Goal: Task Accomplishment & Management: Manage account settings

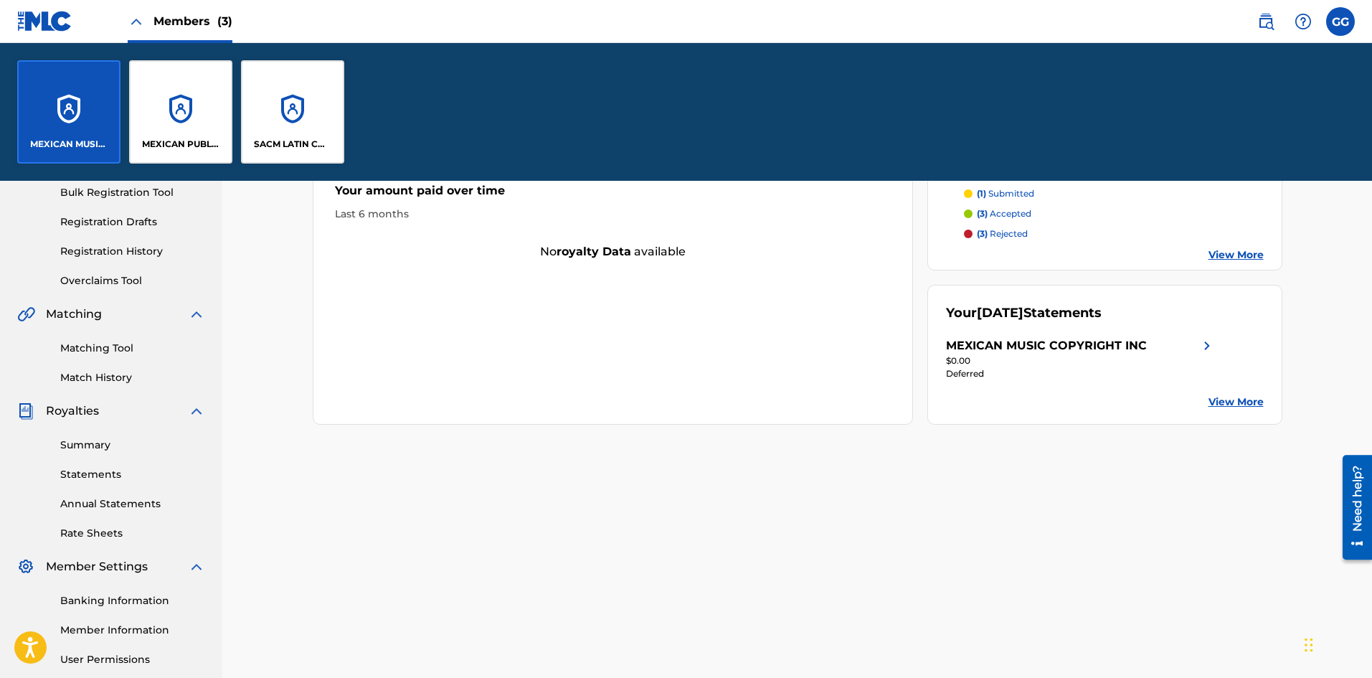
scroll to position [349, 0]
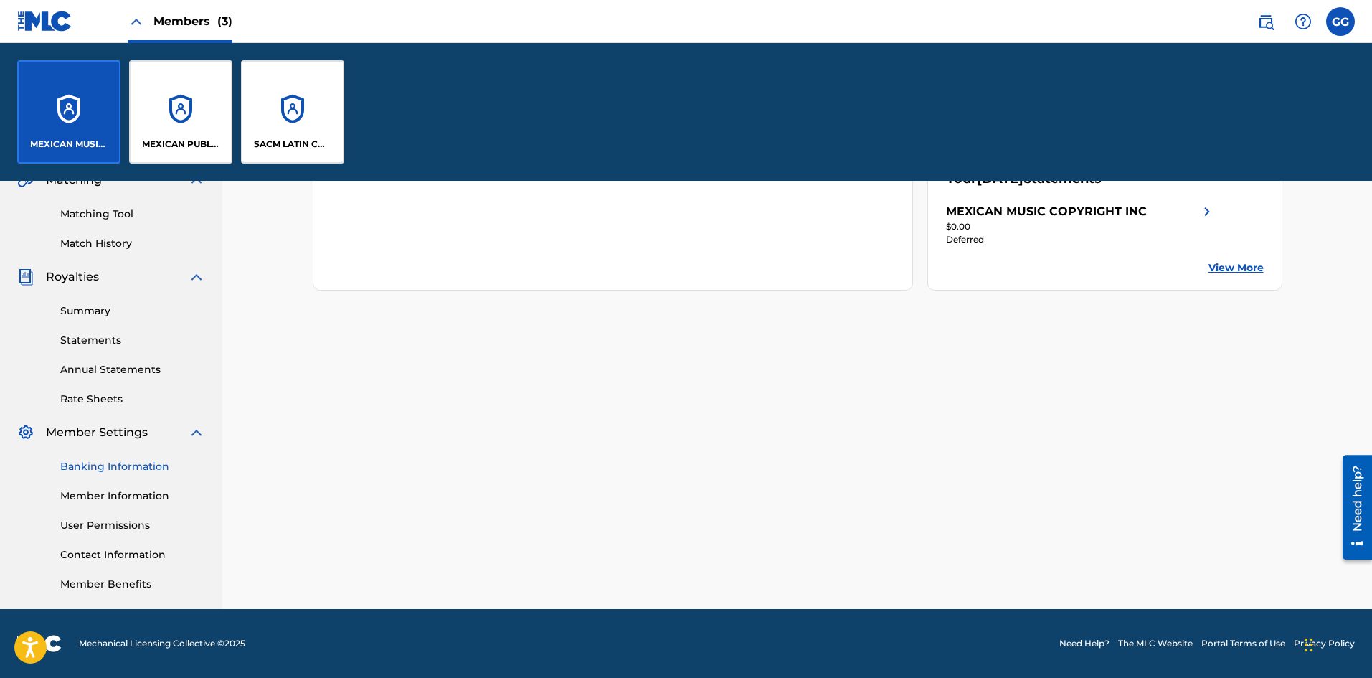
click at [136, 460] on link "Banking Information" at bounding box center [132, 466] width 145 height 15
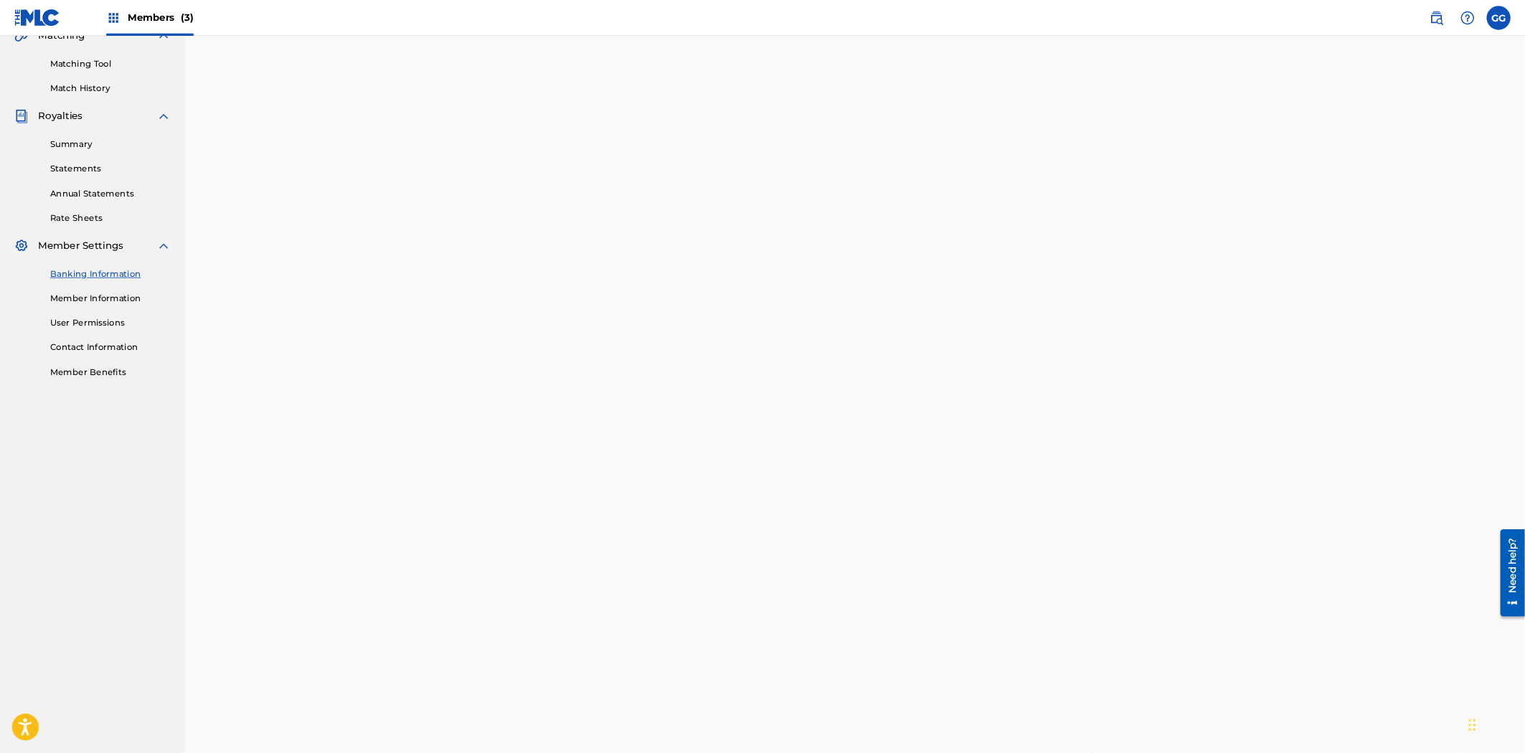
scroll to position [349, 0]
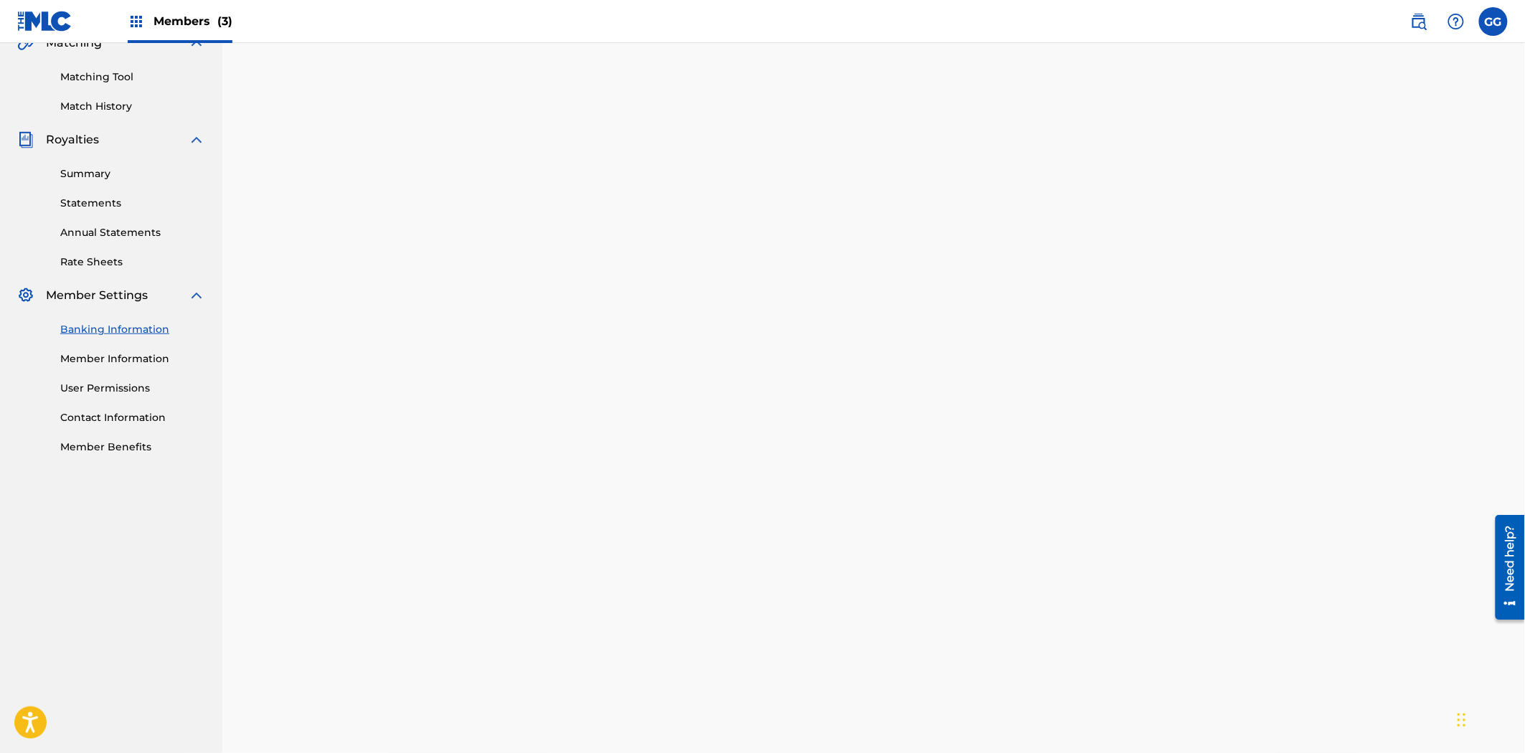
click at [181, 27] on span "Members (3)" at bounding box center [192, 21] width 79 height 16
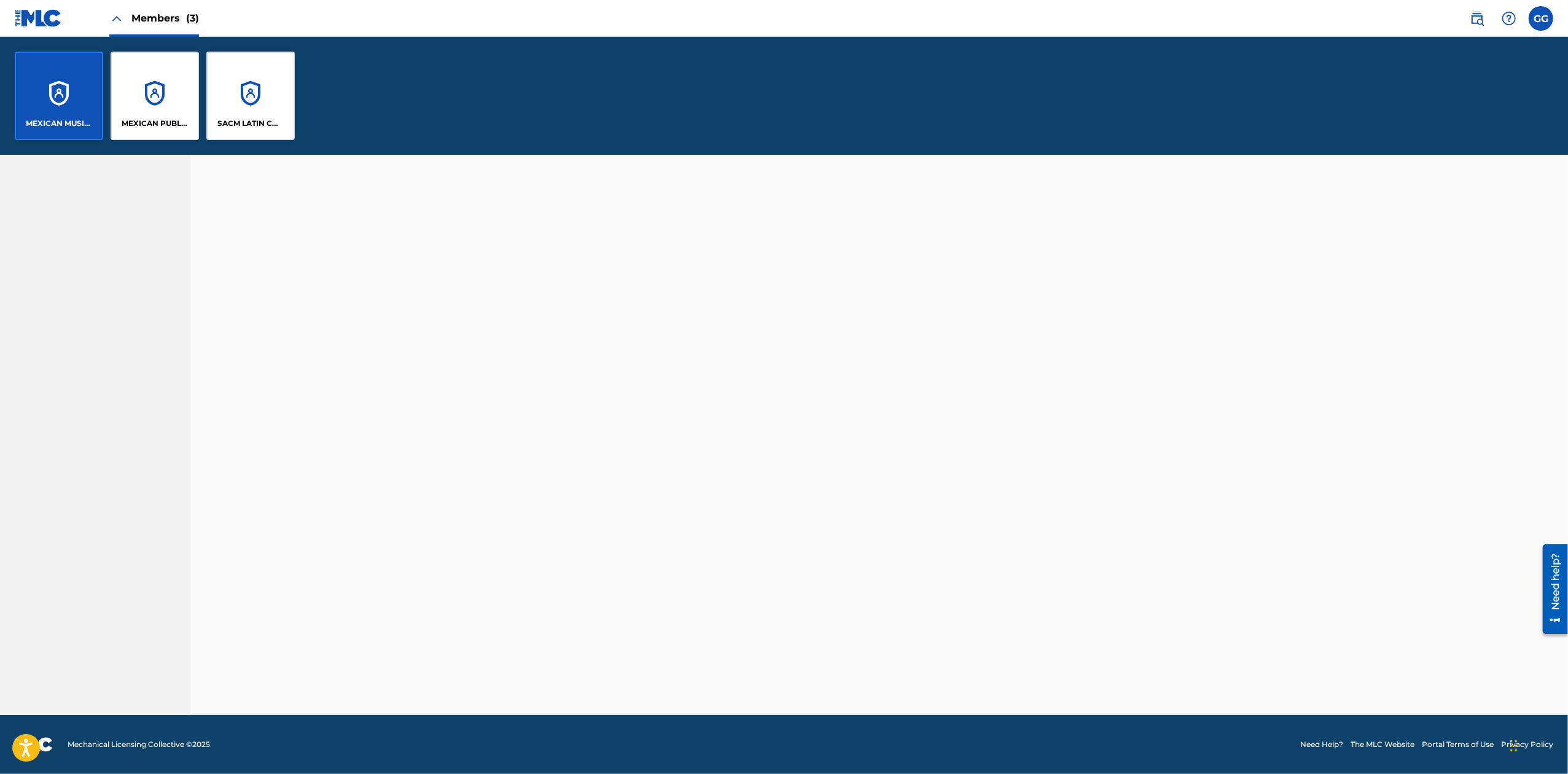
scroll to position [118, 0]
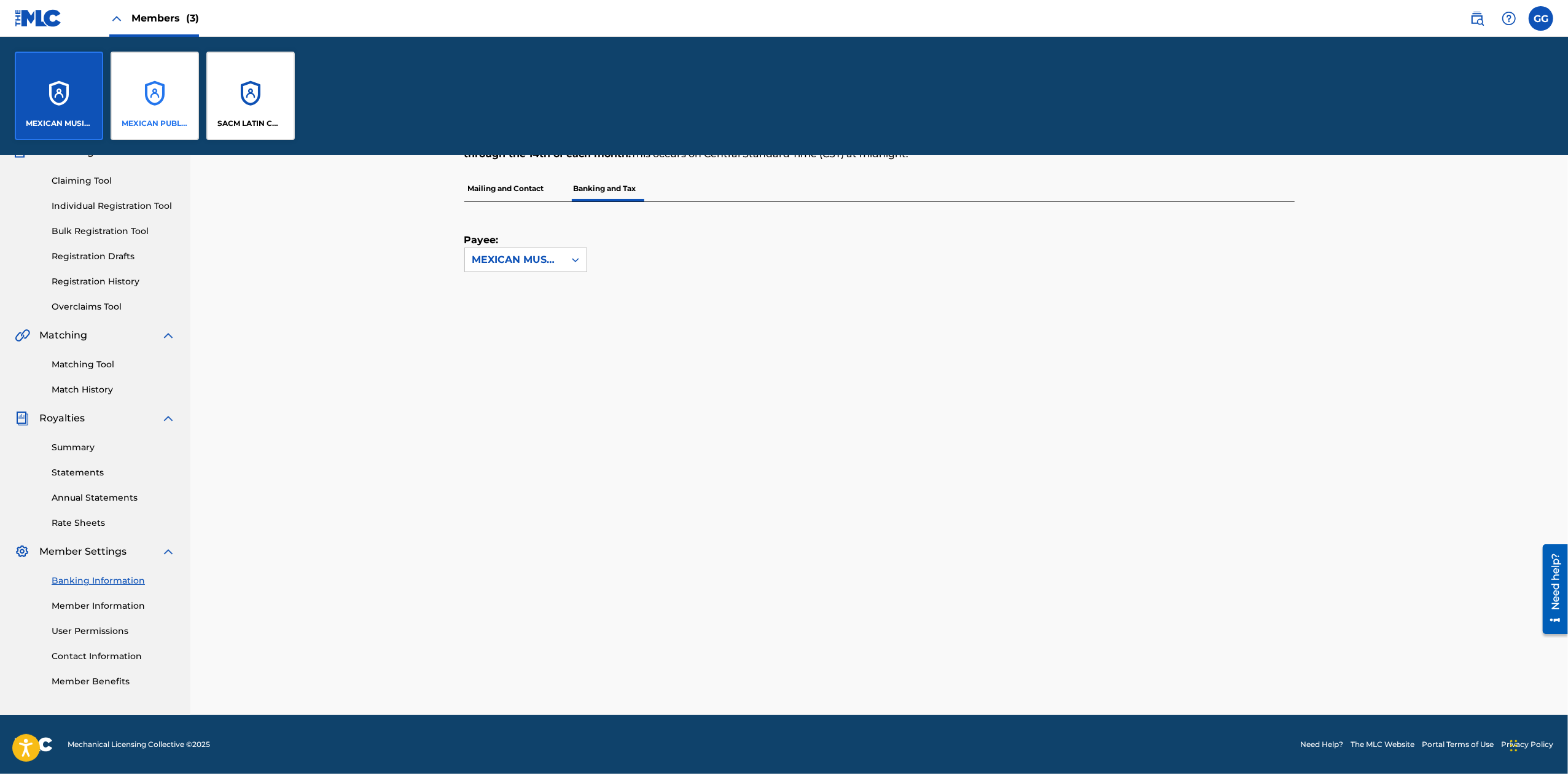
click at [175, 90] on div "MEXICAN PUBLISHING" at bounding box center [154, 95] width 88 height 88
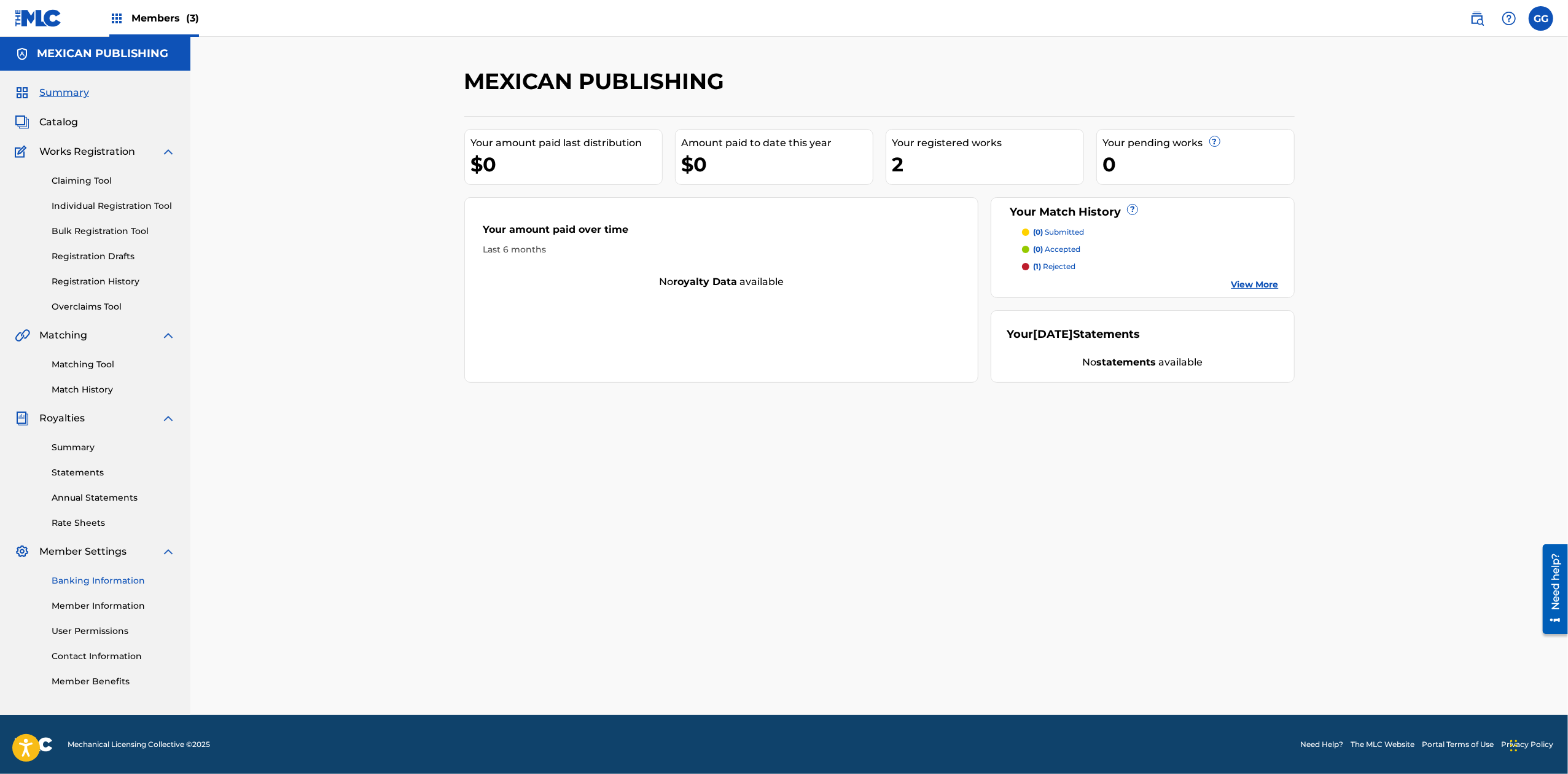
click at [131, 580] on link "Banking Information" at bounding box center [113, 580] width 124 height 13
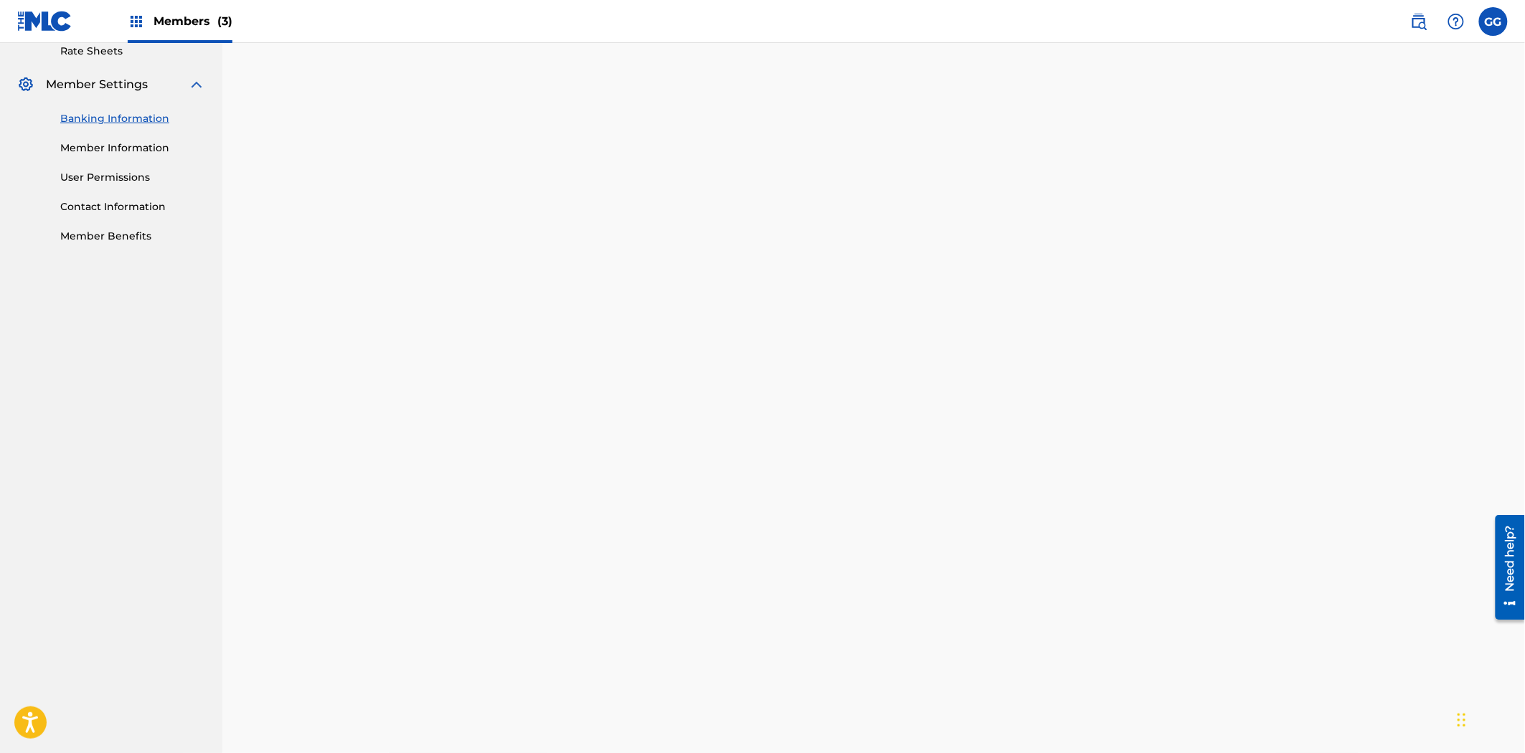
scroll to position [557, 0]
click at [1371, 27] on label at bounding box center [1493, 21] width 29 height 29
click at [1371, 22] on input "GG [PERSON_NAME] [EMAIL_ADDRESS][DOMAIN_NAME] Notification Preferences Profile …" at bounding box center [1493, 22] width 0 height 0
click at [1337, 204] on p "Log out" at bounding box center [1354, 202] width 34 height 13
click at [1371, 22] on input "GG [PERSON_NAME] [EMAIL_ADDRESS][DOMAIN_NAME] Notification Preferences Profile …" at bounding box center [1493, 22] width 0 height 0
